Goal: Task Accomplishment & Management: Use online tool/utility

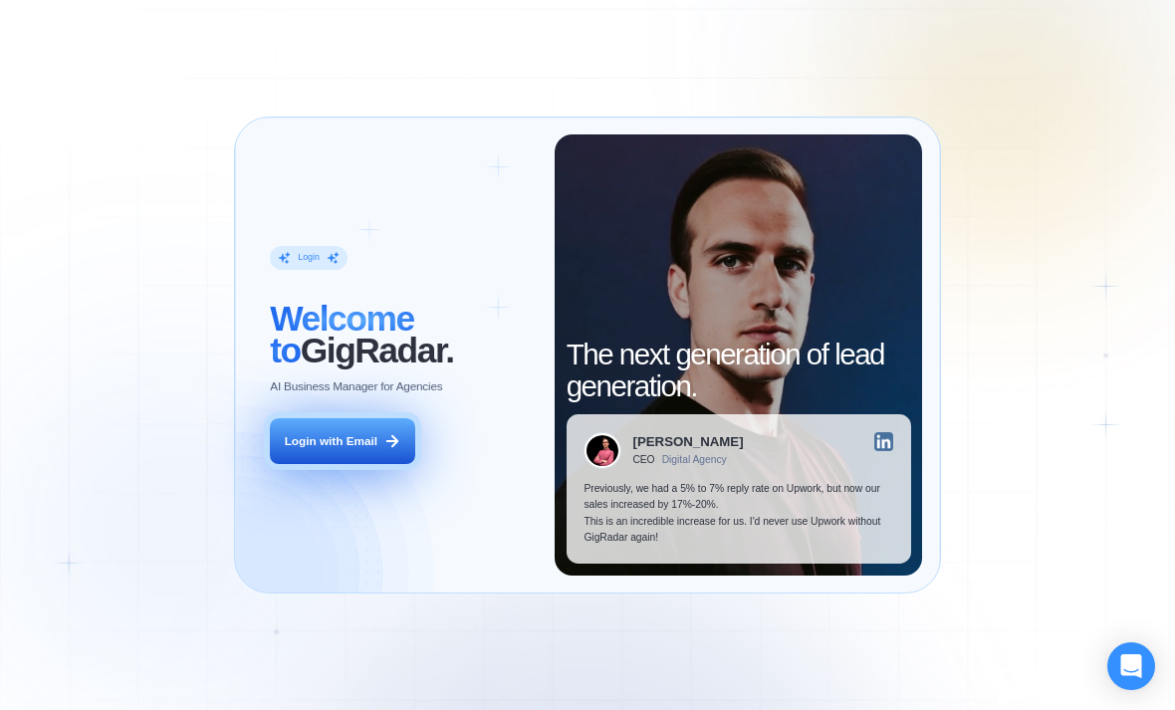
click at [344, 447] on div "Login with Email" at bounding box center [331, 441] width 93 height 16
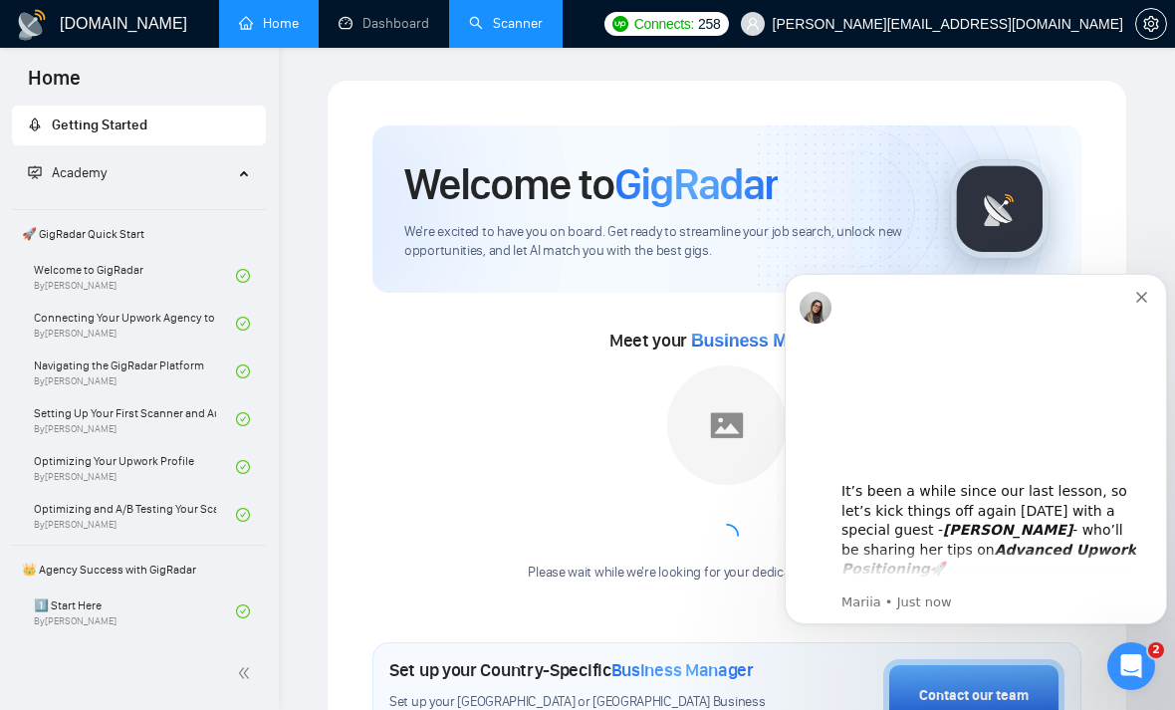
click at [510, 32] on link "Scanner" at bounding box center [506, 23] width 74 height 17
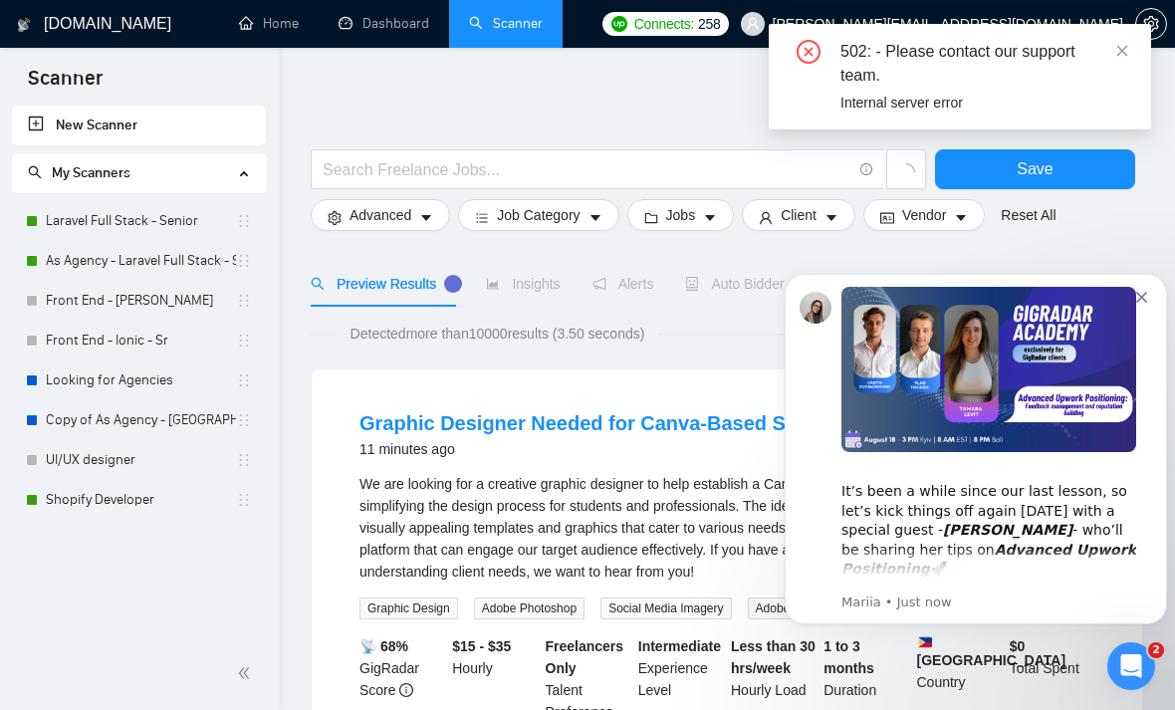
click at [1118, 290] on img "Message content" at bounding box center [988, 370] width 295 height 166
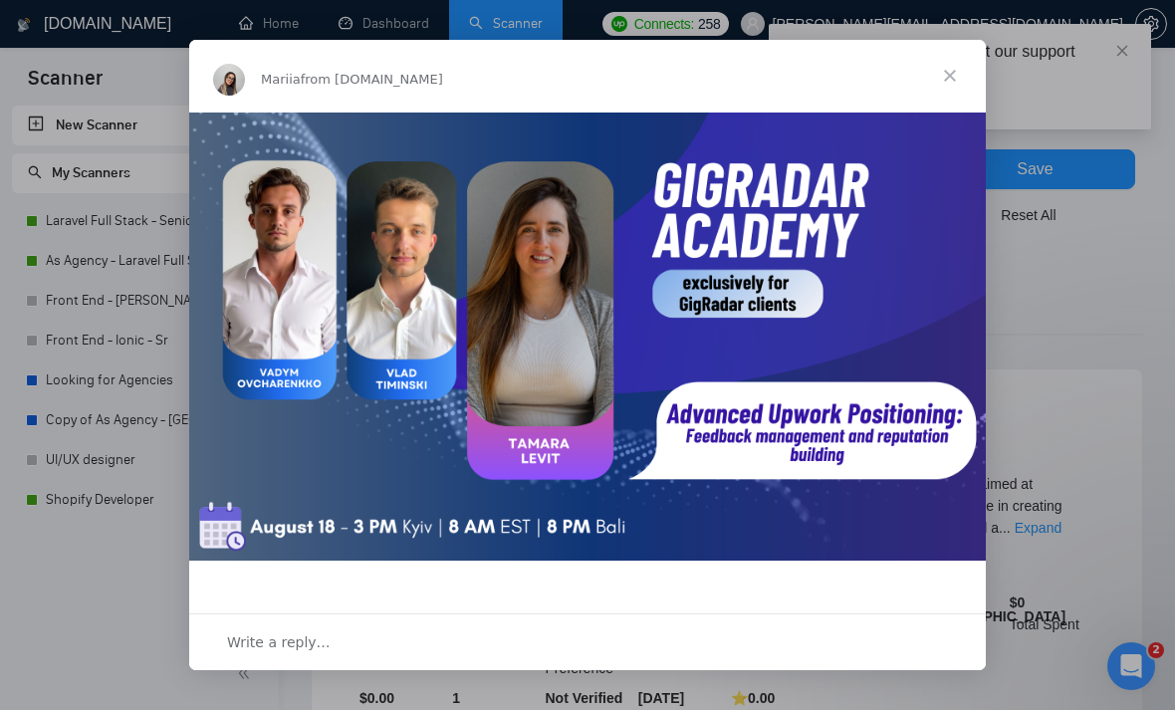
click at [916, 76] on span "Close" at bounding box center [950, 76] width 72 height 72
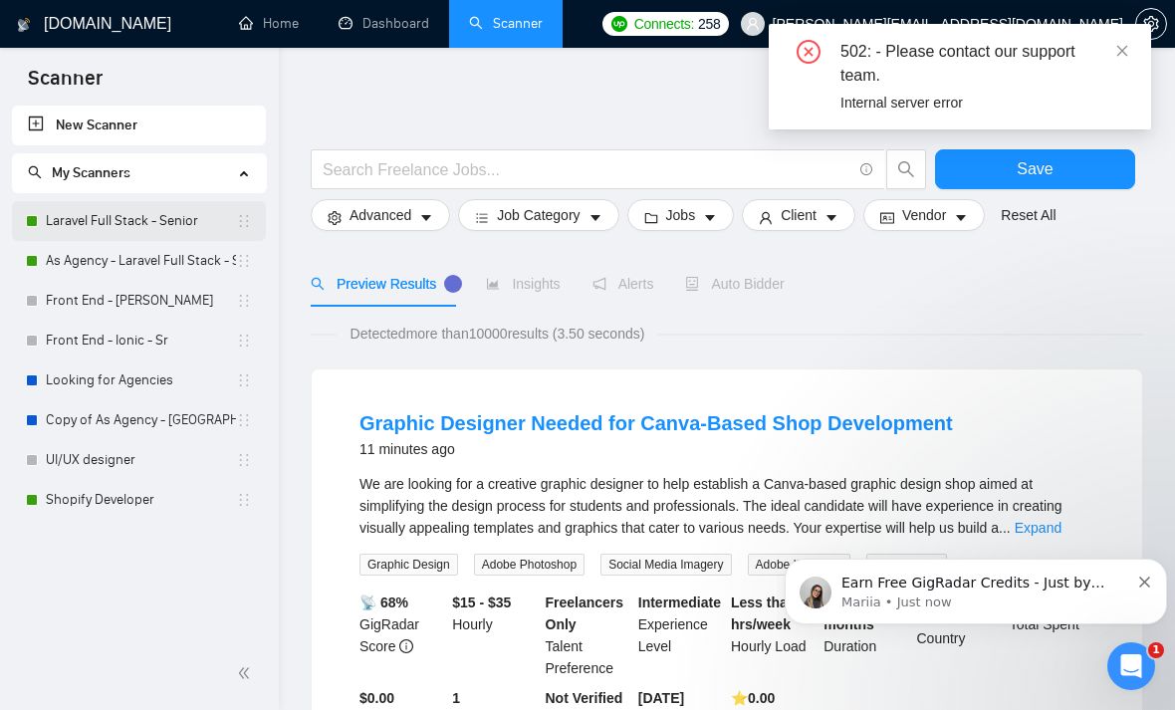
click at [77, 223] on link "Laravel Full Stack - Senior" at bounding box center [141, 221] width 190 height 40
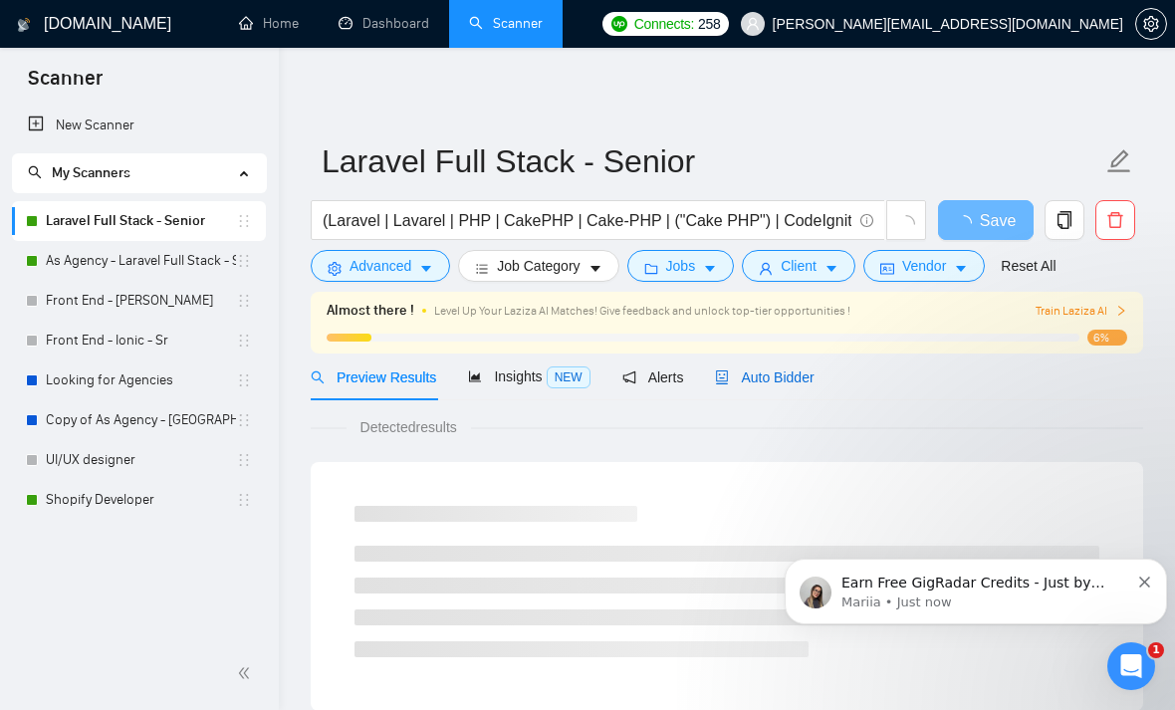
click at [800, 388] on div "Auto Bidder" at bounding box center [764, 377] width 99 height 22
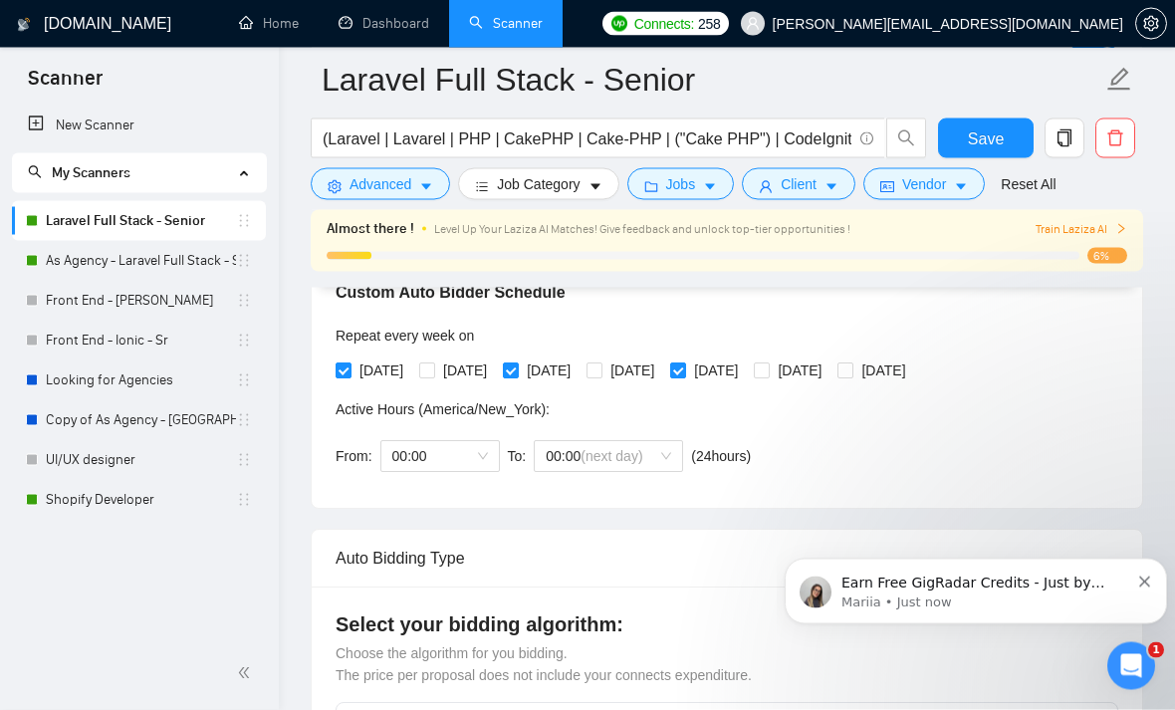
scroll to position [478, 0]
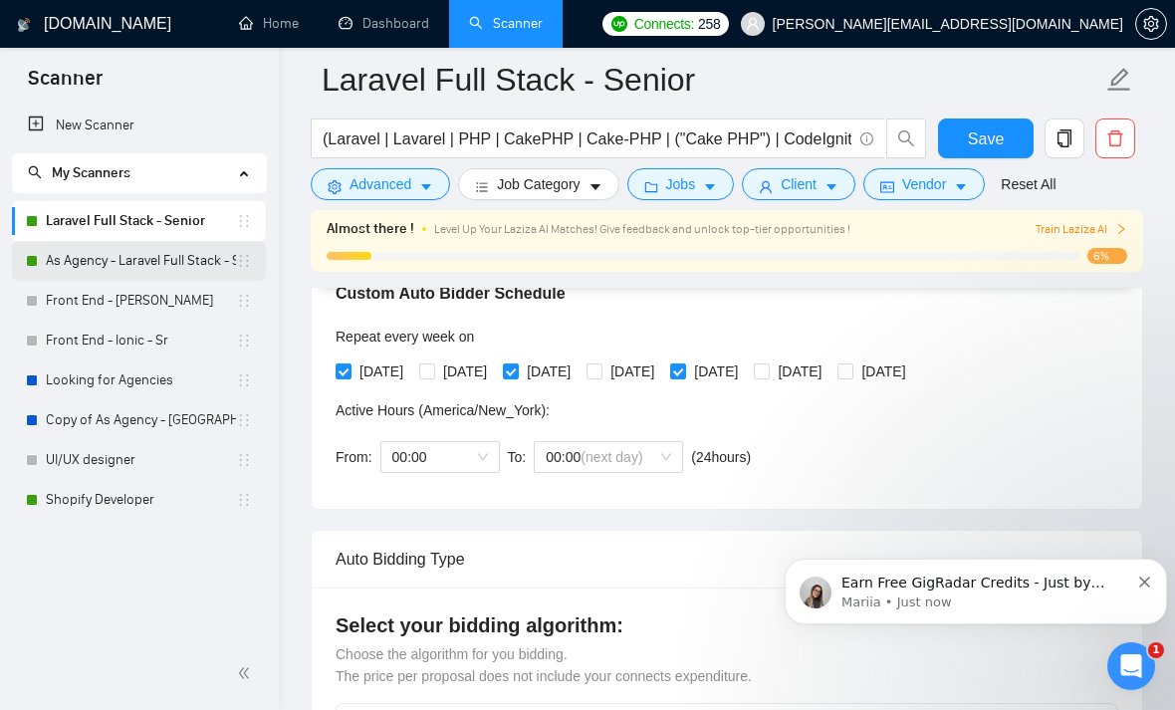
click at [56, 258] on link "As Agency - Laravel Full Stack - Senior" at bounding box center [141, 261] width 190 height 40
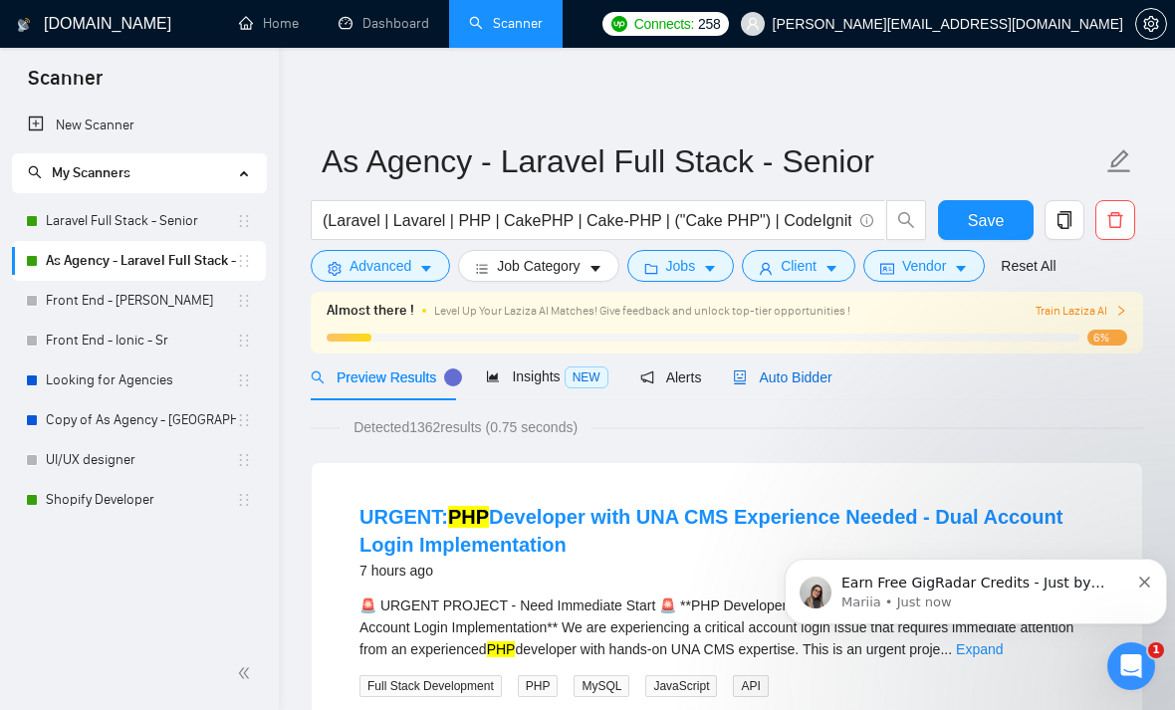
click at [801, 376] on span "Auto Bidder" at bounding box center [782, 377] width 99 height 16
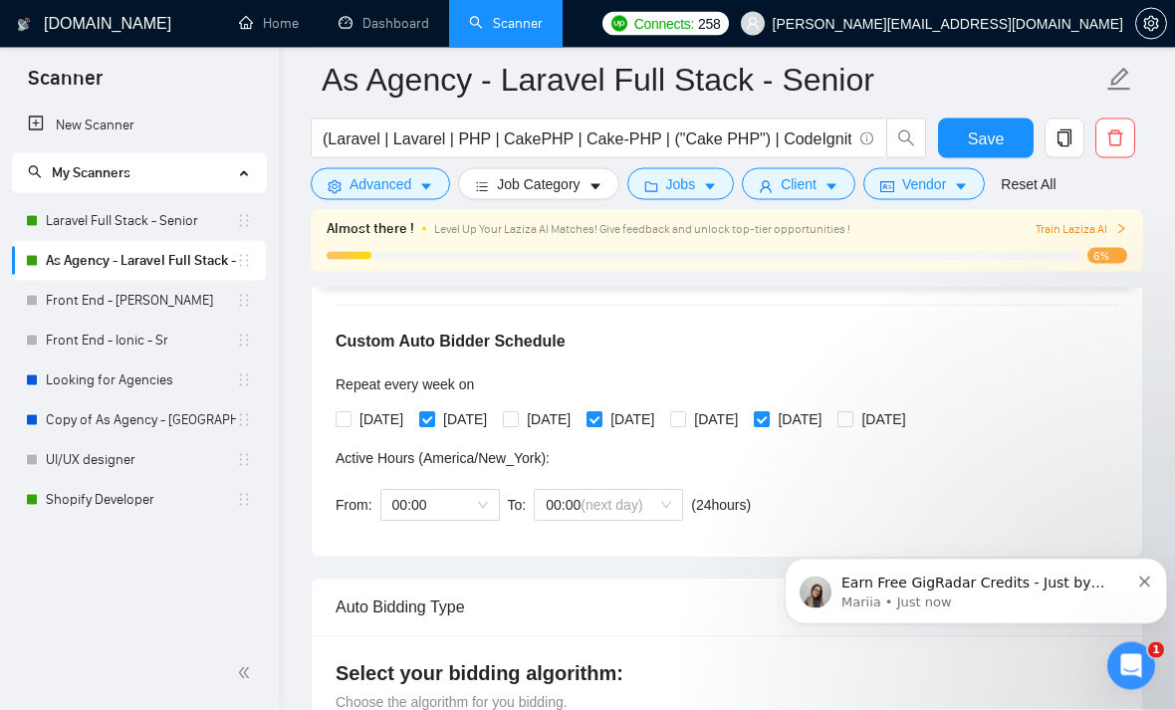
scroll to position [430, 0]
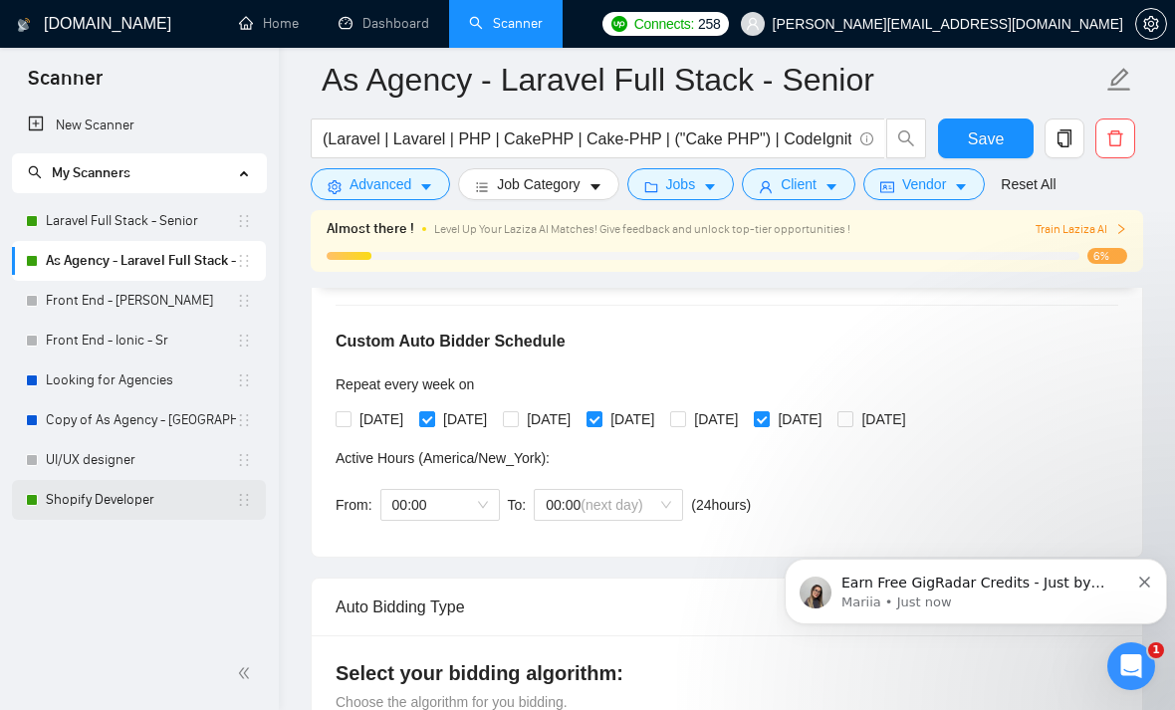
click at [103, 509] on link "Shopify Developer" at bounding box center [141, 500] width 190 height 40
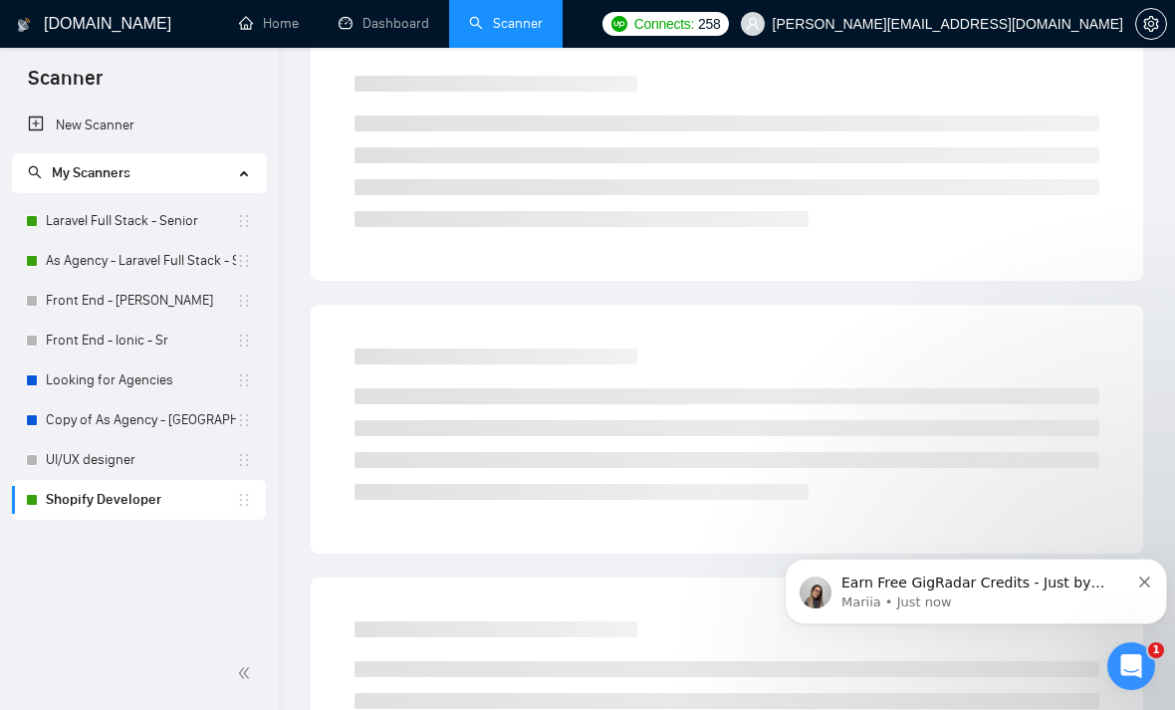
scroll to position [15, 0]
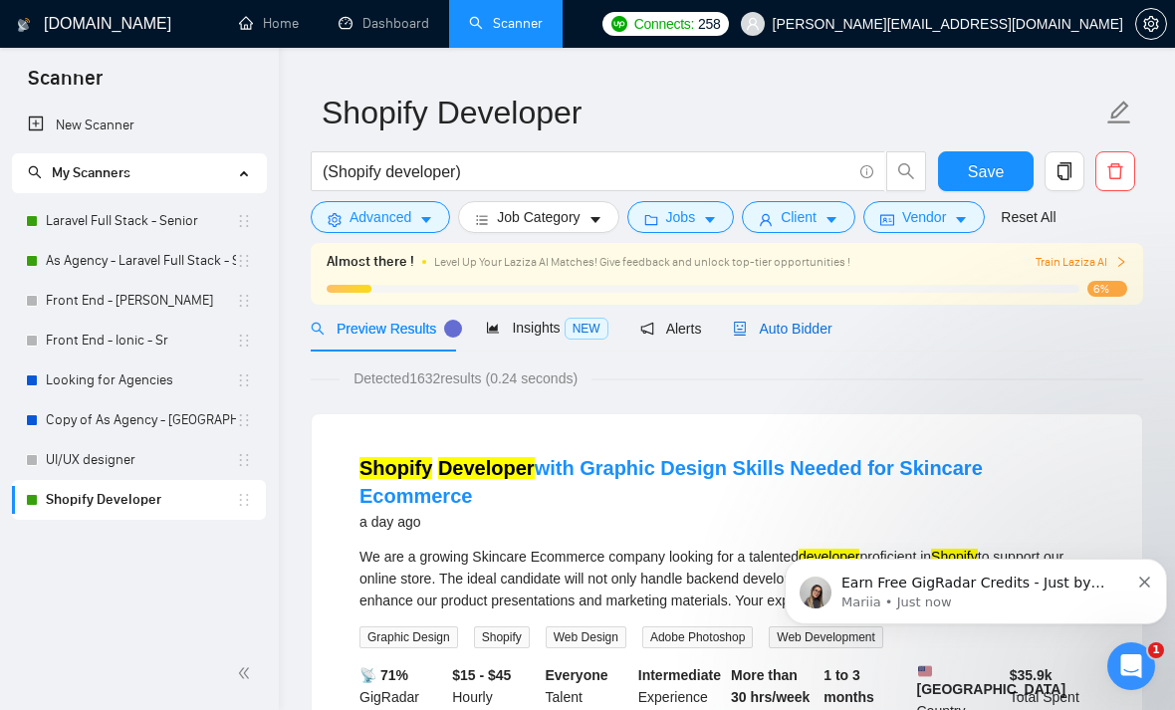
click at [819, 332] on span "Auto Bidder" at bounding box center [782, 329] width 99 height 16
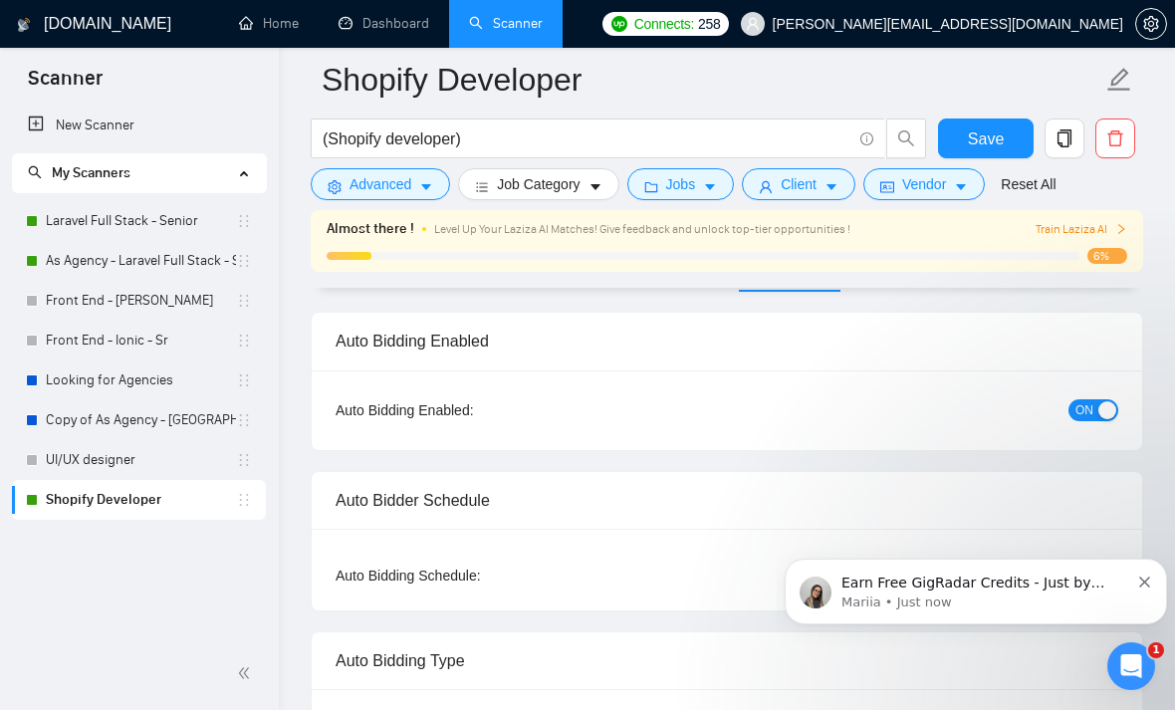
radio input "false"
radio input "true"
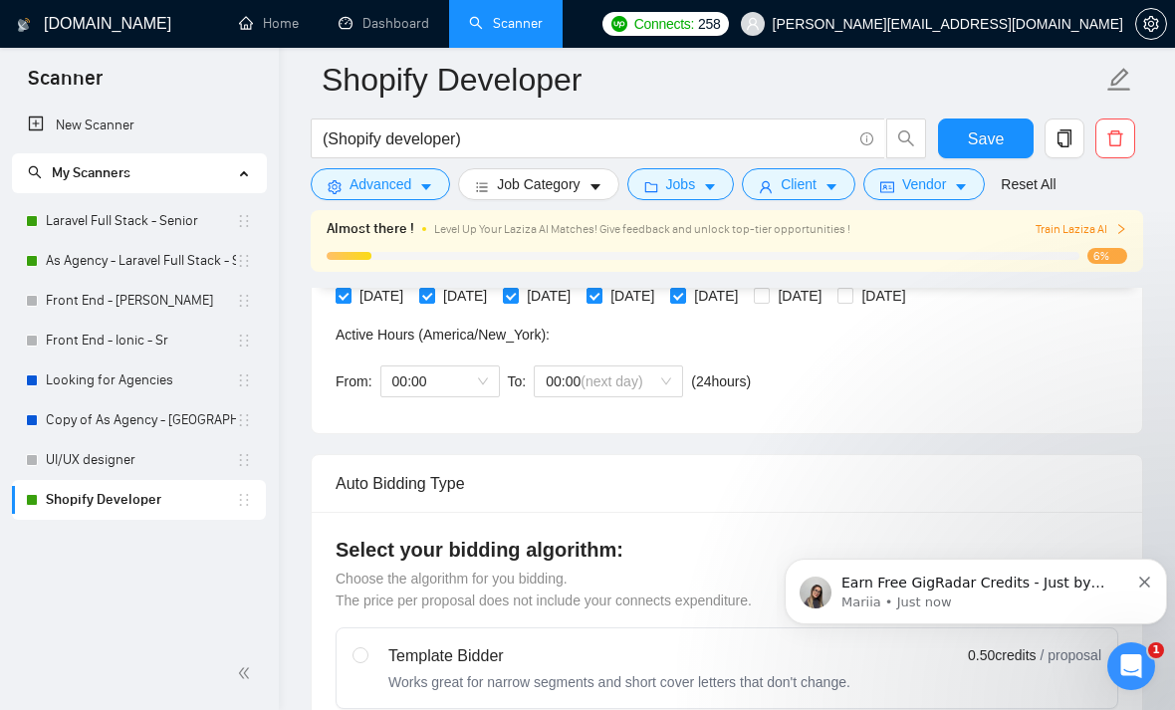
scroll to position [557, 0]
